Goal: Task Accomplishment & Management: Complete application form

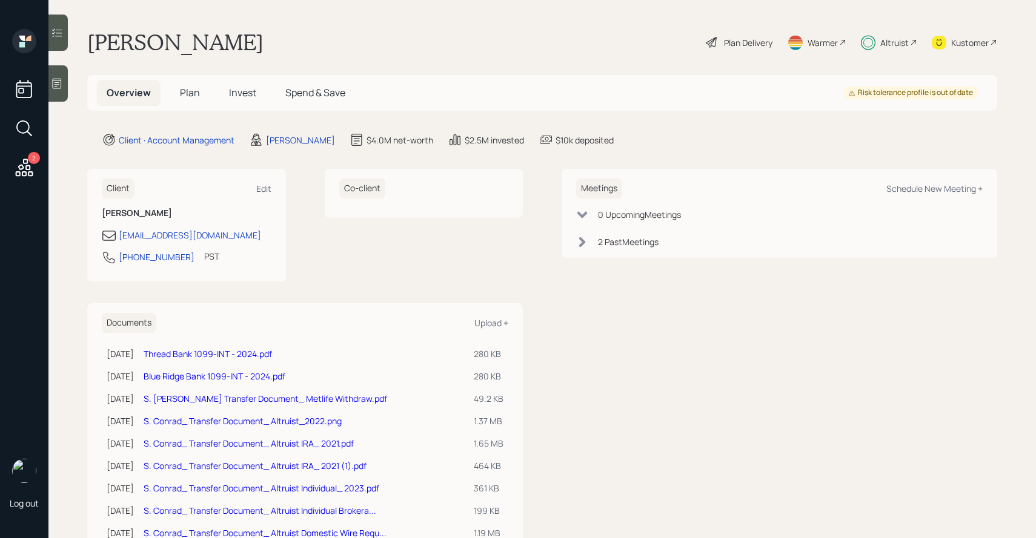
click at [736, 40] on div "Plan Delivery" at bounding box center [748, 42] width 48 height 13
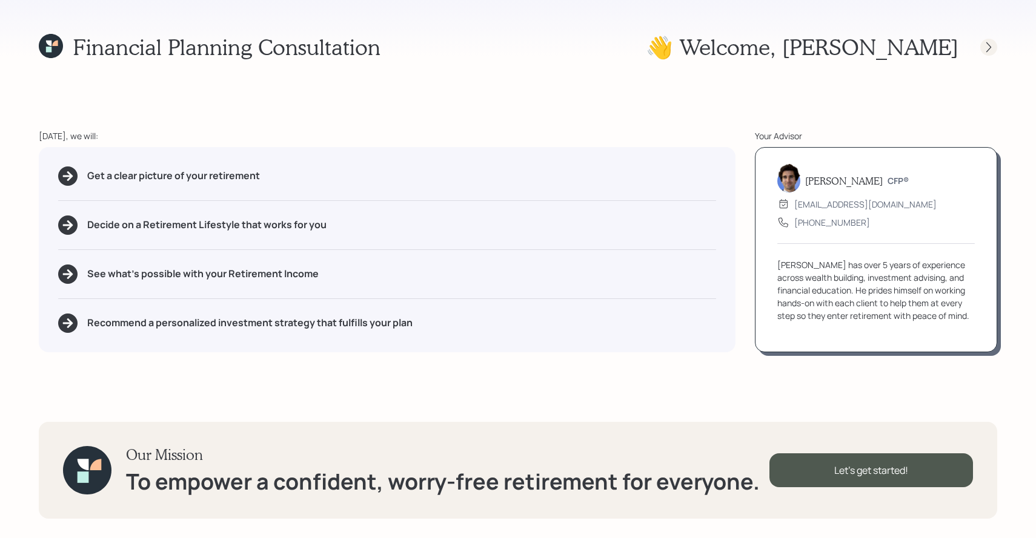
click at [980, 50] on div at bounding box center [988, 47] width 17 height 17
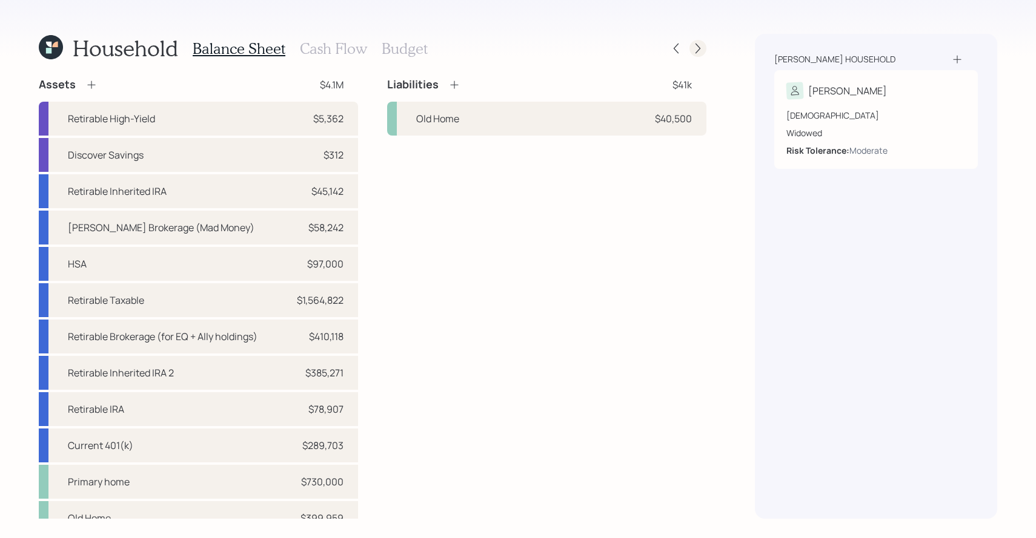
click at [704, 50] on div at bounding box center [697, 48] width 17 height 17
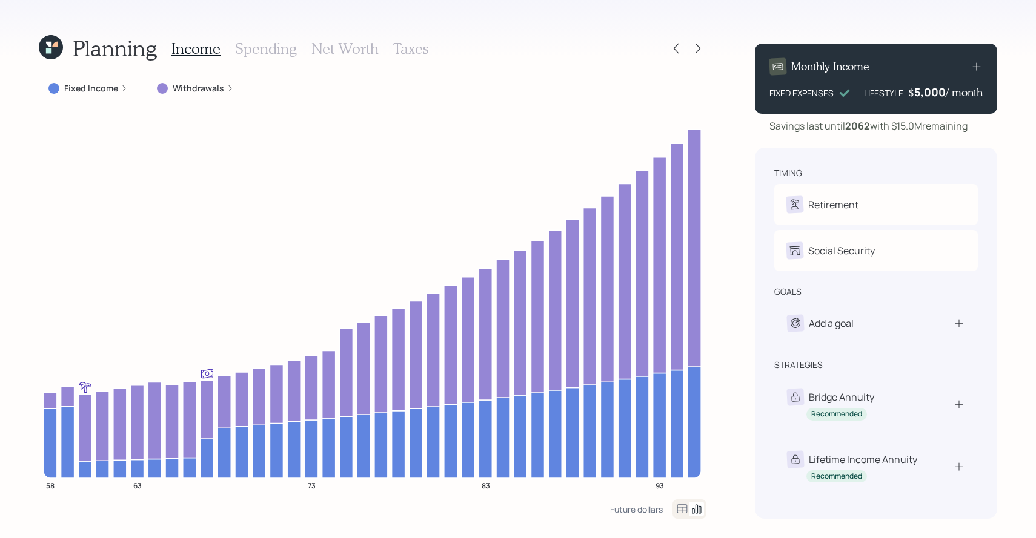
click at [121, 88] on icon at bounding box center [124, 88] width 7 height 7
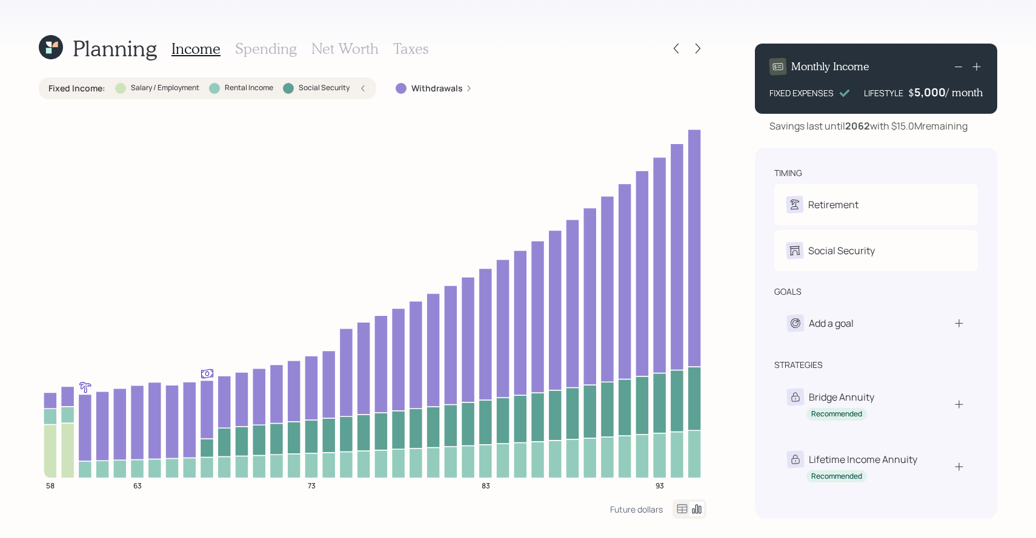
click at [119, 88] on div at bounding box center [120, 88] width 11 height 11
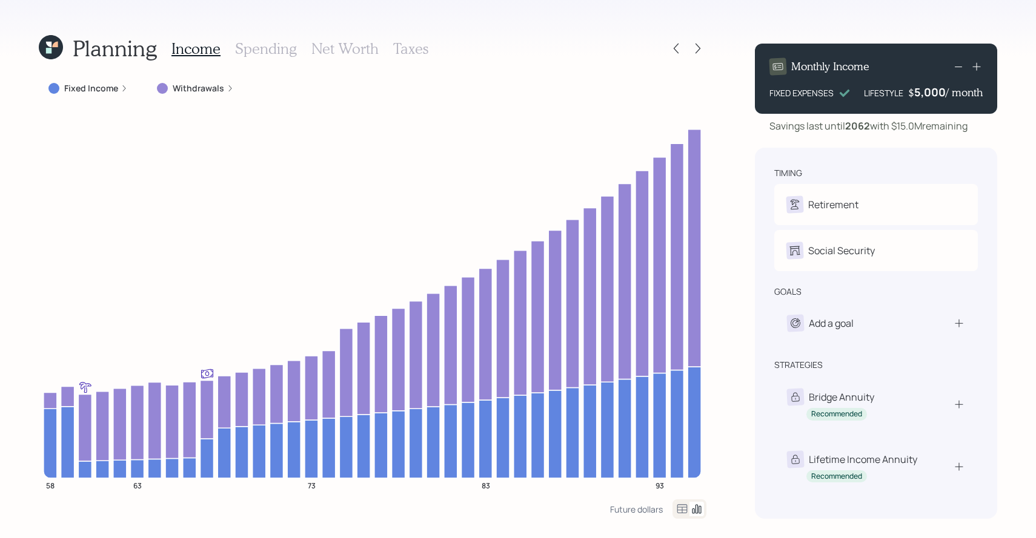
click at [93, 91] on label "Fixed Income" at bounding box center [91, 88] width 54 height 12
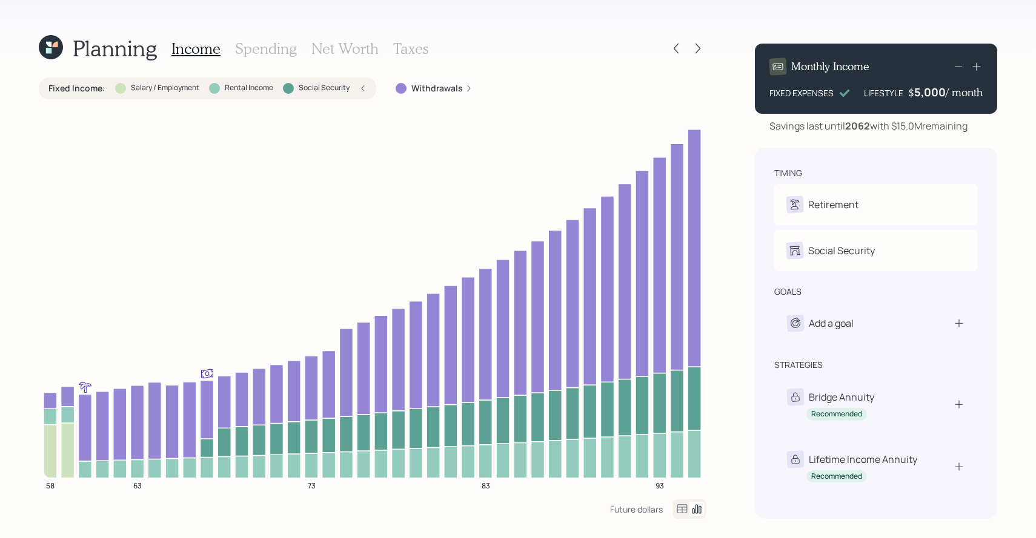
click at [169, 89] on label "Salary / Employment" at bounding box center [165, 88] width 68 height 10
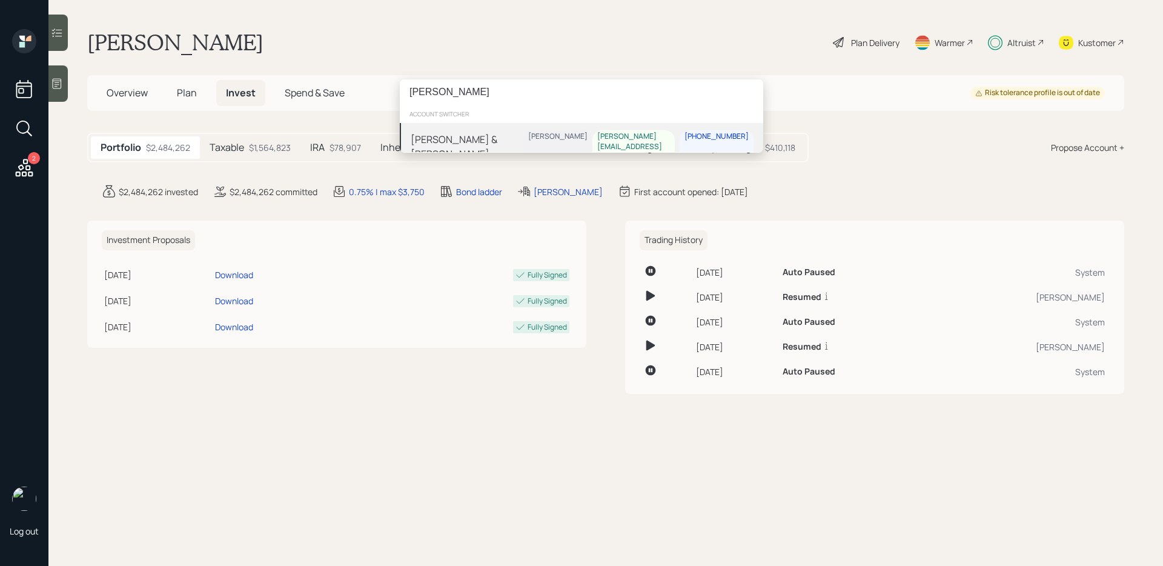
type input "[PERSON_NAME]"
